Goal: Navigation & Orientation: Find specific page/section

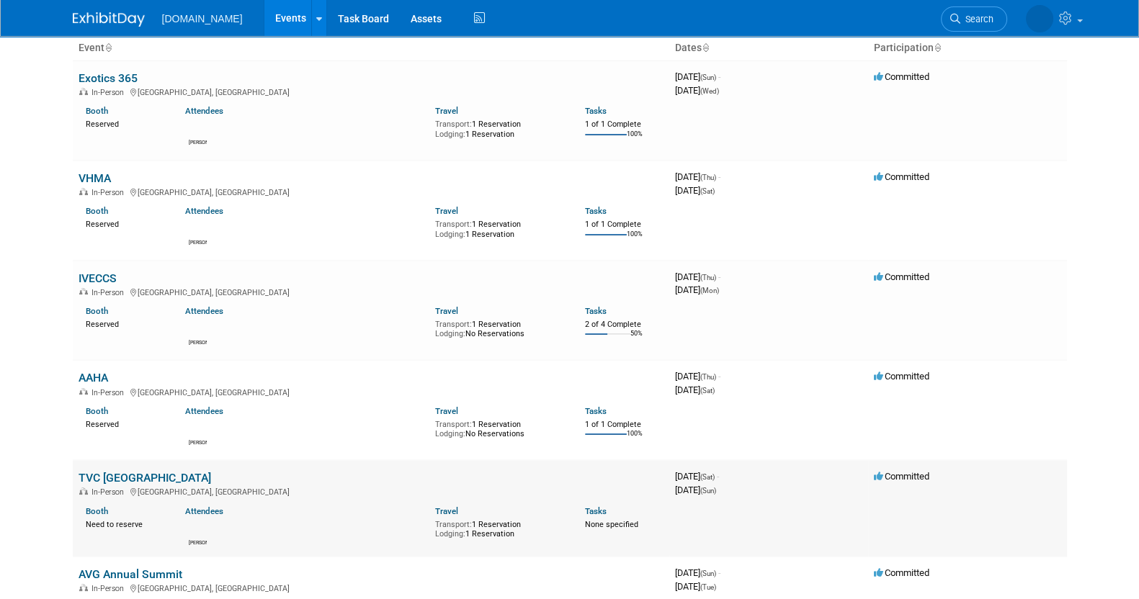
scroll to position [179, 0]
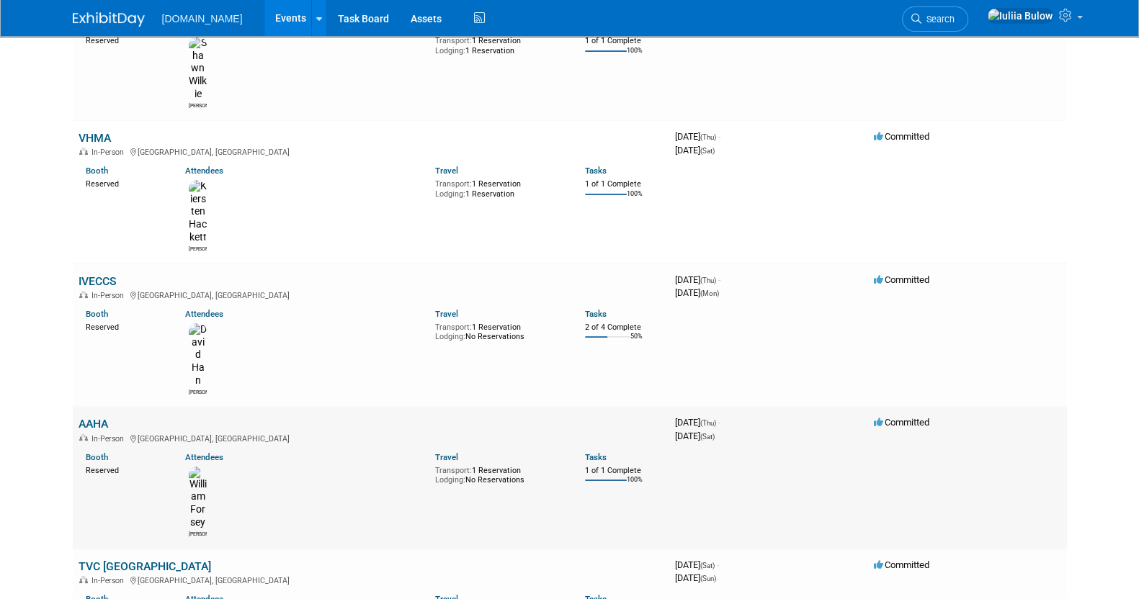
click at [95, 417] on link "AAHA" at bounding box center [94, 424] width 30 height 14
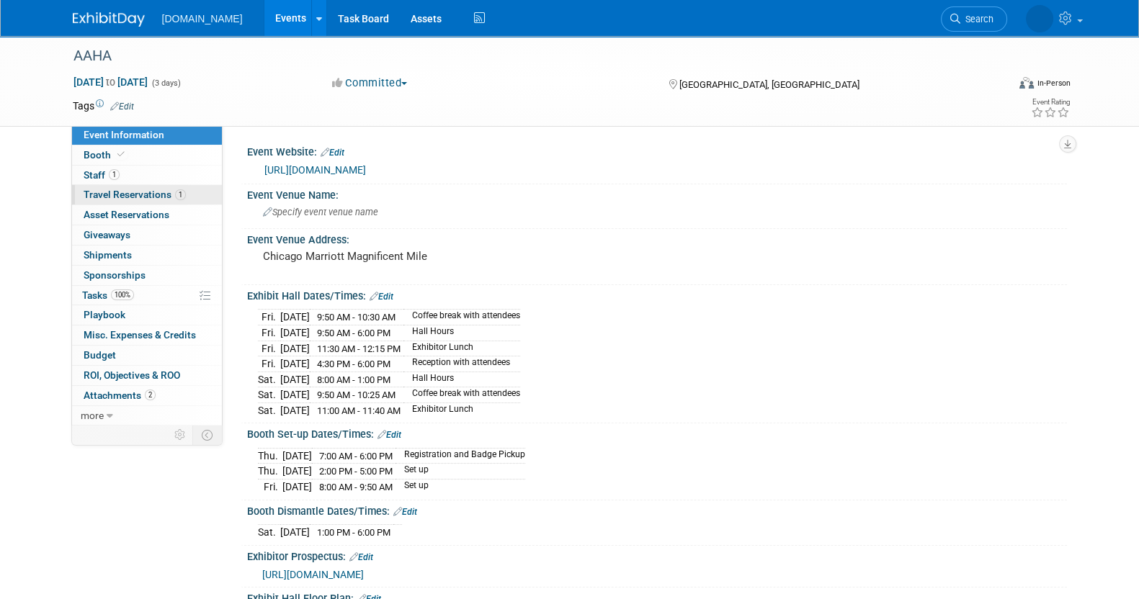
click at [129, 196] on span "Travel Reservations 1" at bounding box center [135, 195] width 102 height 12
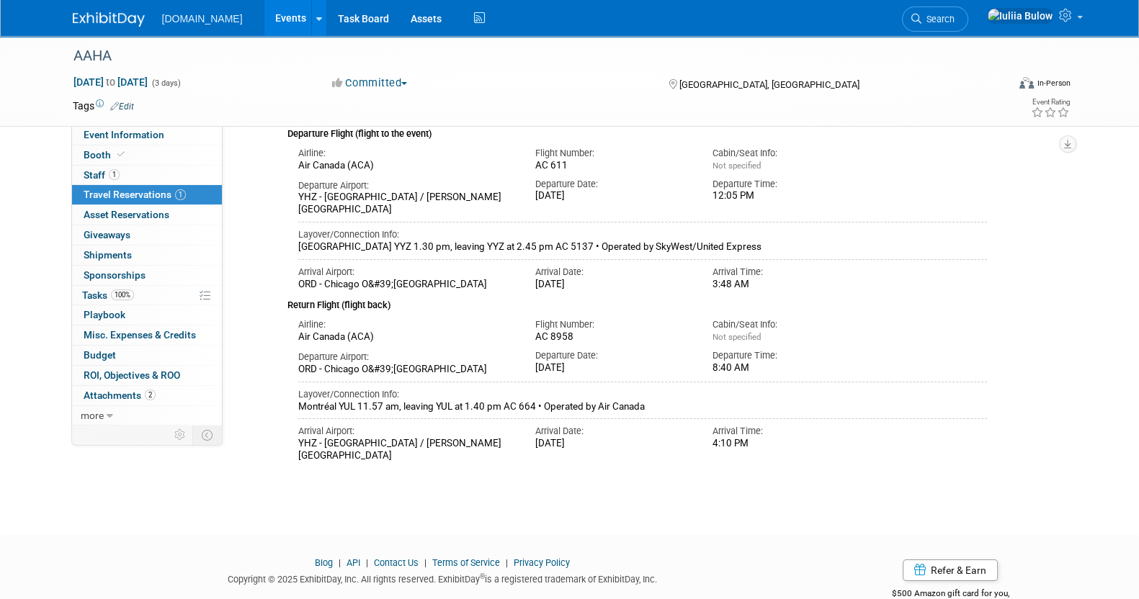
scroll to position [174, 0]
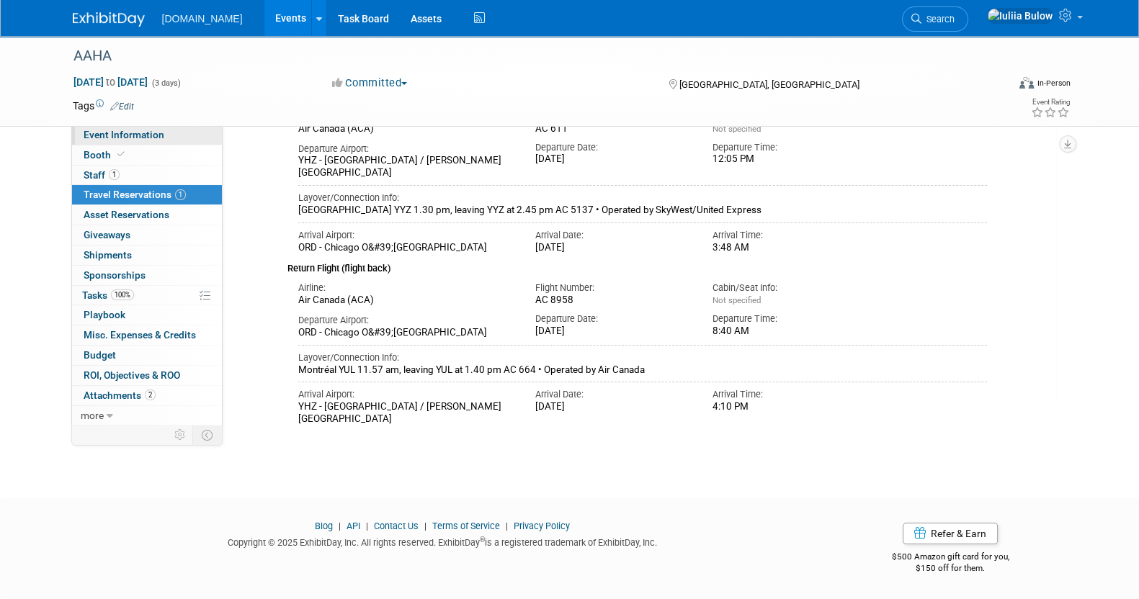
click at [143, 133] on span "Event Information" at bounding box center [124, 135] width 81 height 12
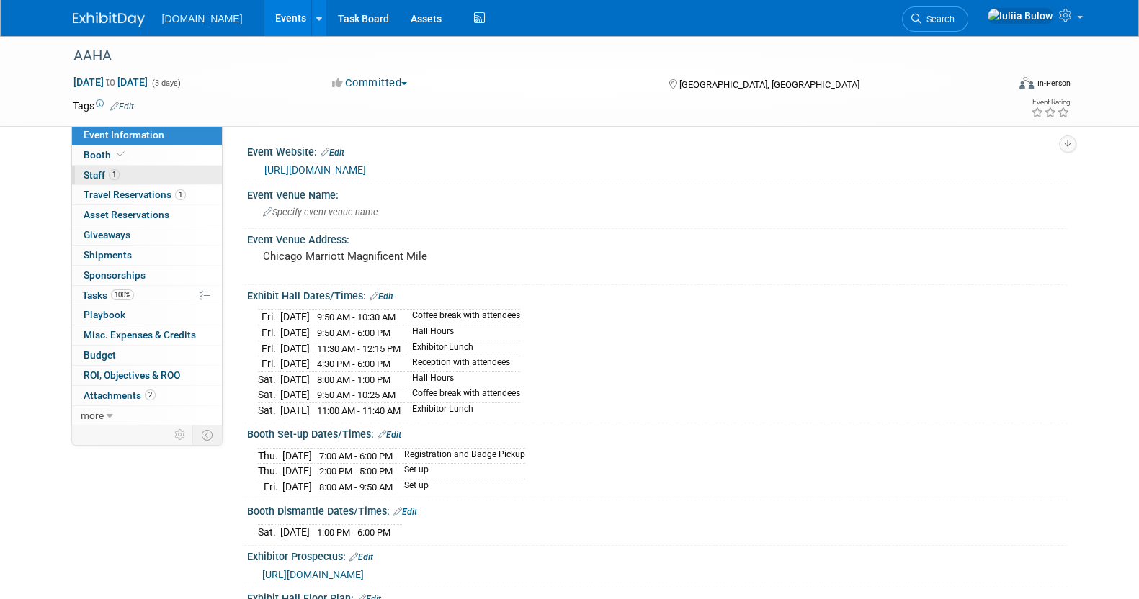
click at [148, 167] on link "1 Staff 1" at bounding box center [147, 175] width 150 height 19
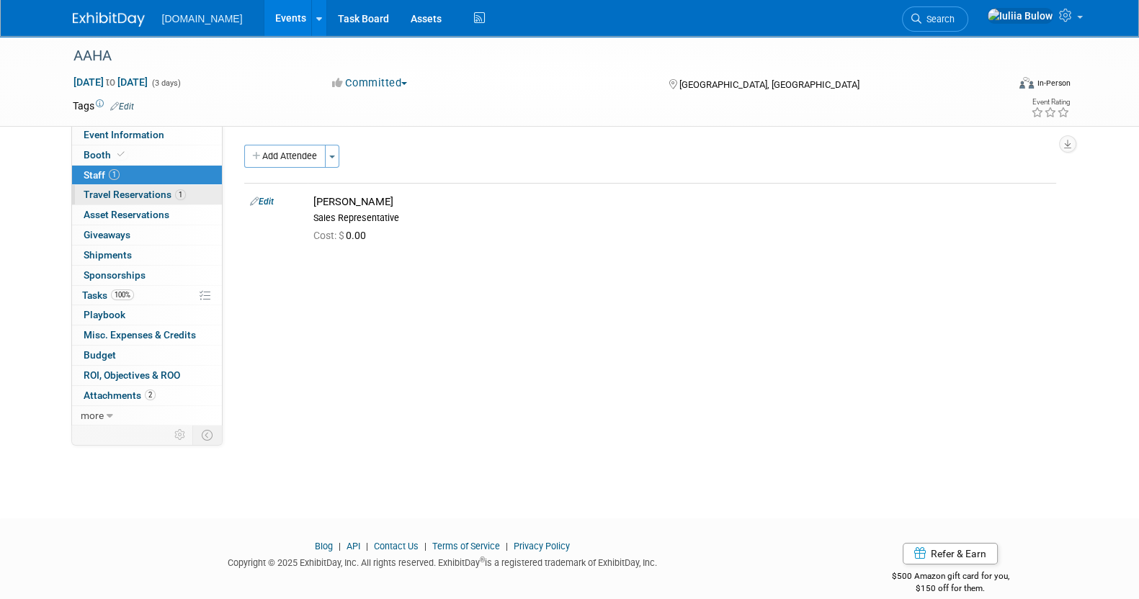
click at [155, 191] on span "Travel Reservations 1" at bounding box center [135, 195] width 102 height 12
